Goal: Find specific page/section: Find specific page/section

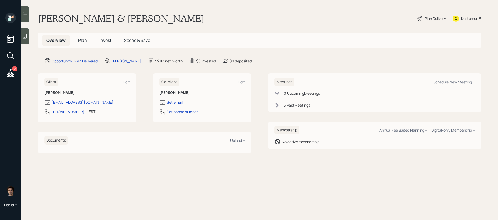
click at [89, 21] on h1 "[PERSON_NAME] & [PERSON_NAME]" at bounding box center [121, 19] width 166 height 12
copy h1 "[PERSON_NAME]"
